Goal: Navigation & Orientation: Find specific page/section

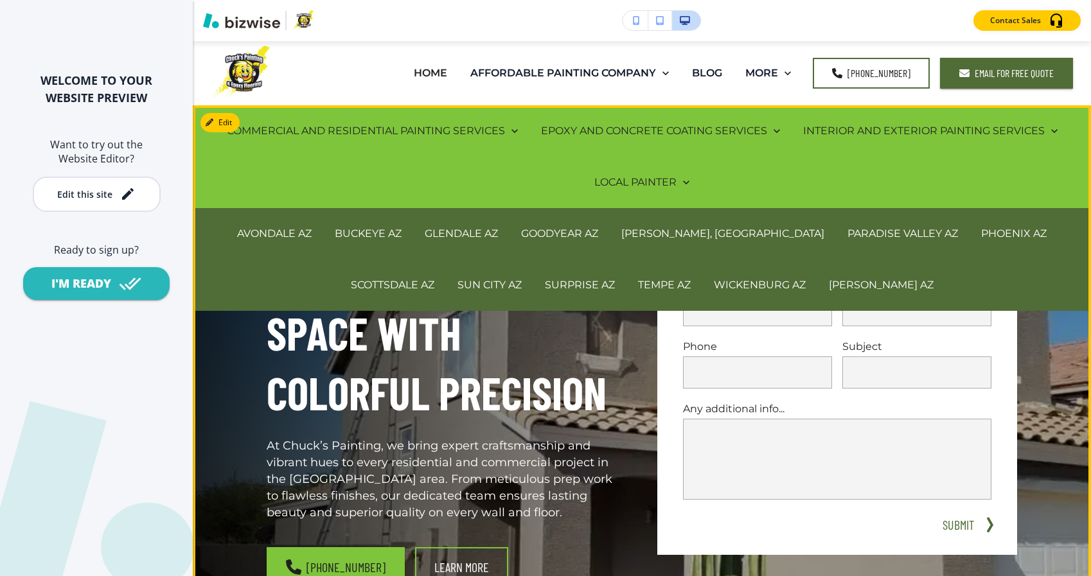
click at [616, 355] on h1 "Brighten Your Space with Colorful Precision" at bounding box center [447, 332] width 360 height 179
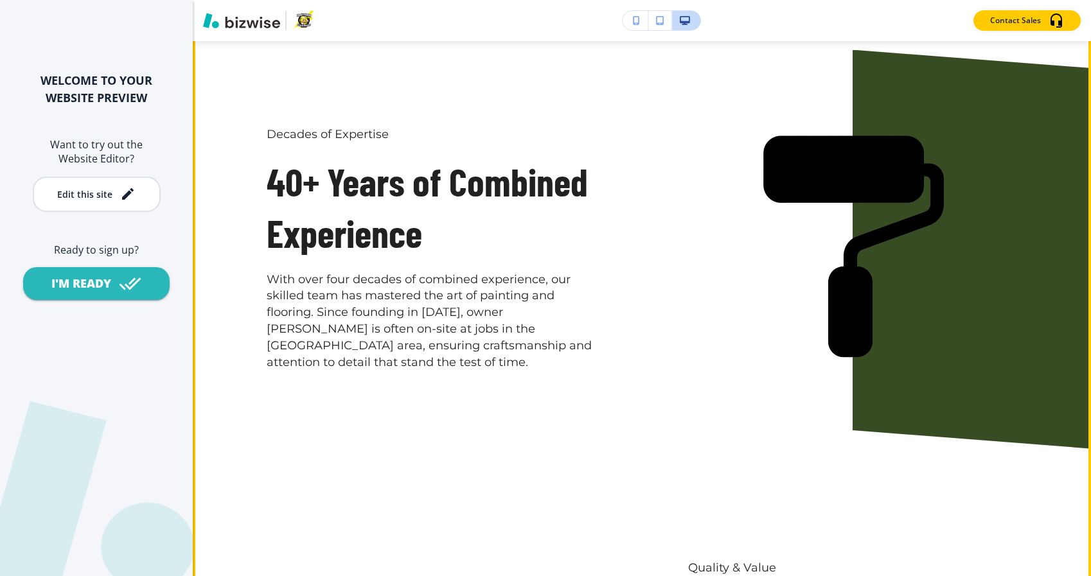
scroll to position [1463, 0]
